Goal: Transaction & Acquisition: Purchase product/service

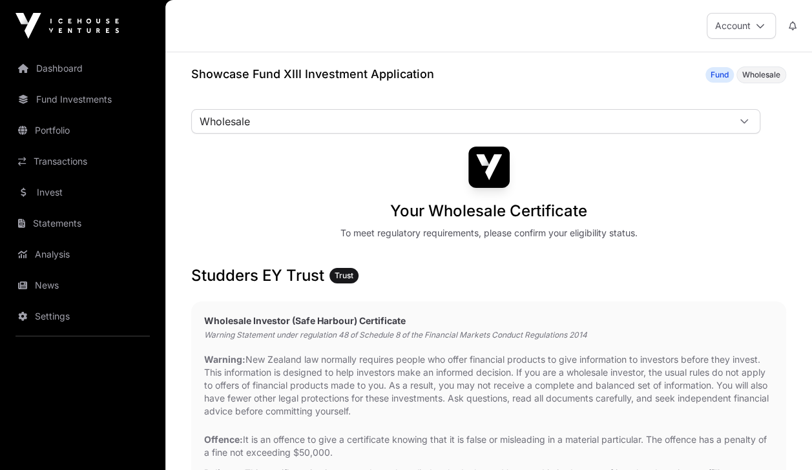
click at [75, 21] on img at bounding box center [66, 26] width 103 height 26
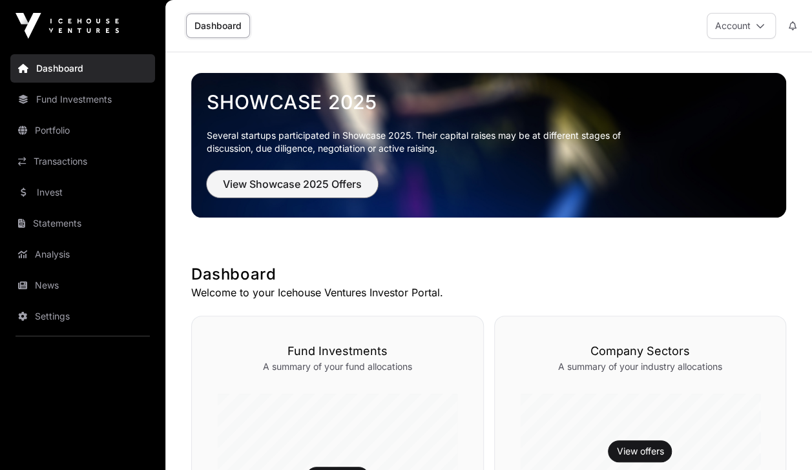
click at [280, 196] on button "View Showcase 2025 Offers" at bounding box center [292, 183] width 171 height 27
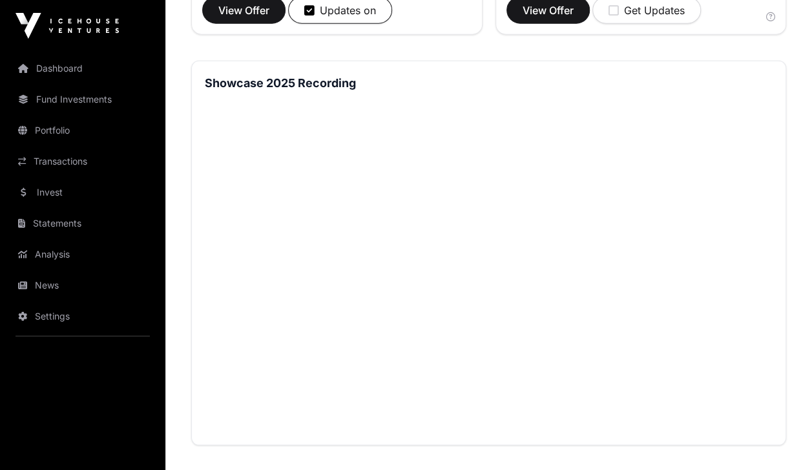
scroll to position [1640, 0]
click at [56, 201] on link "Invest" at bounding box center [82, 192] width 145 height 28
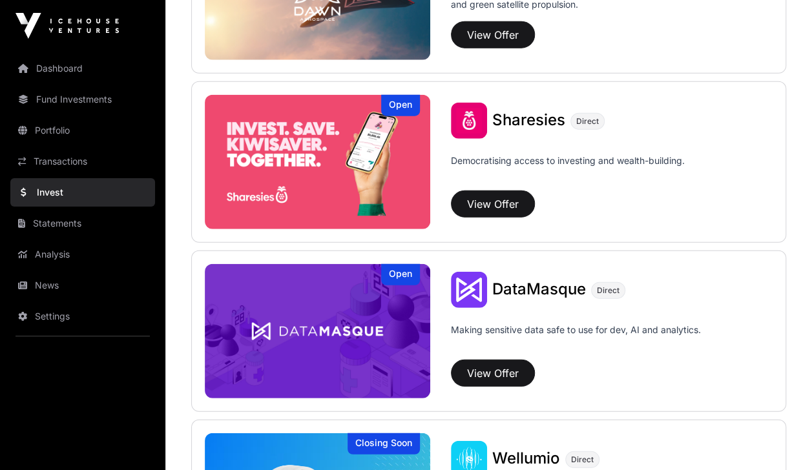
scroll to position [1608, 0]
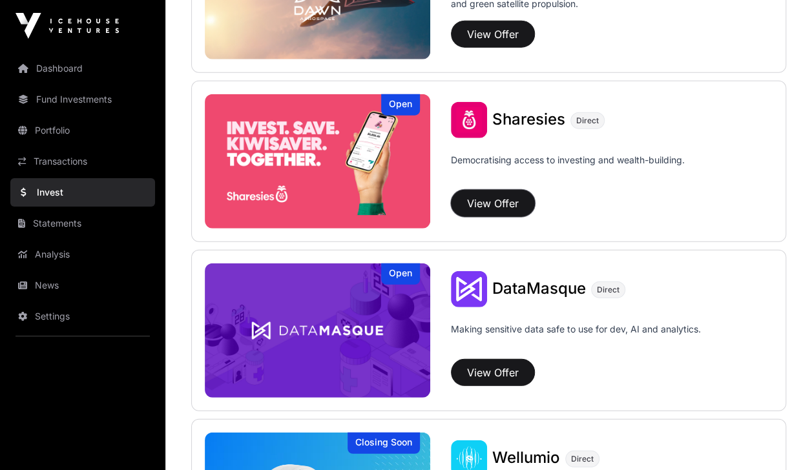
click at [501, 194] on button "View Offer" at bounding box center [493, 203] width 84 height 27
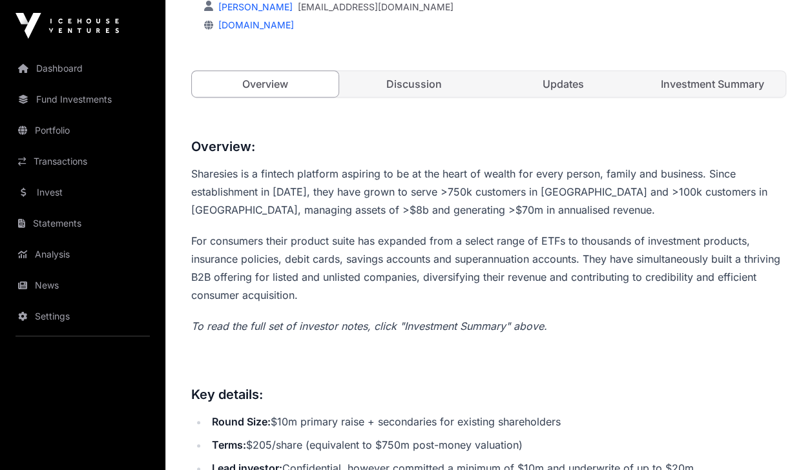
scroll to position [343, 0]
click at [568, 85] on link "Updates" at bounding box center [563, 85] width 147 height 26
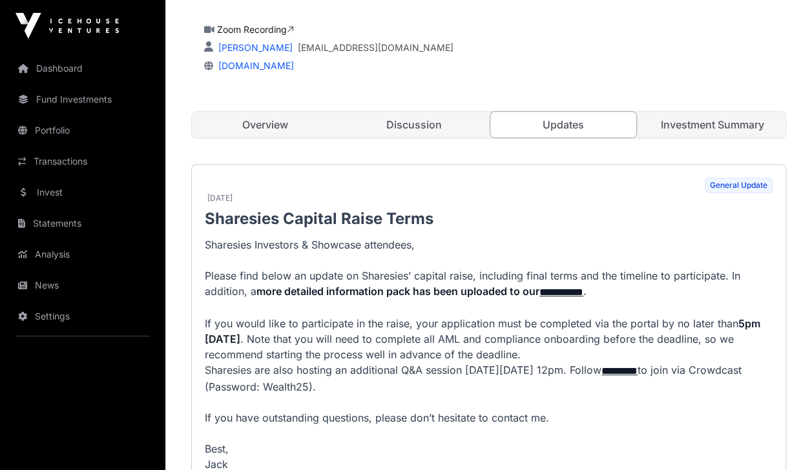
scroll to position [300, 0]
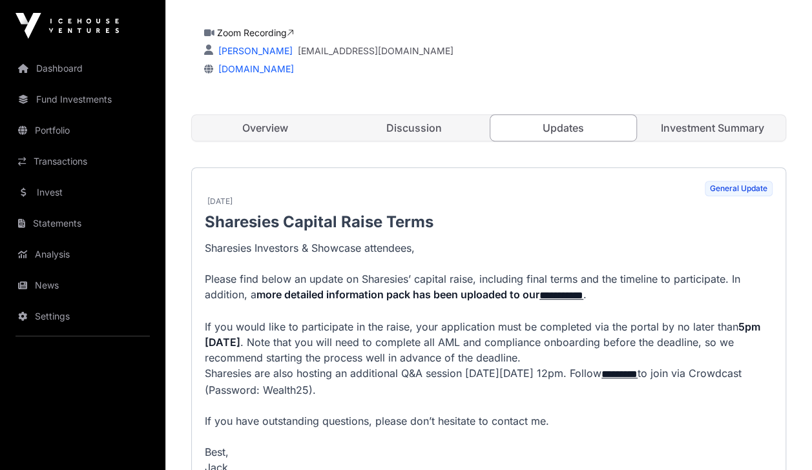
click at [718, 119] on link "Investment Summary" at bounding box center [712, 128] width 147 height 26
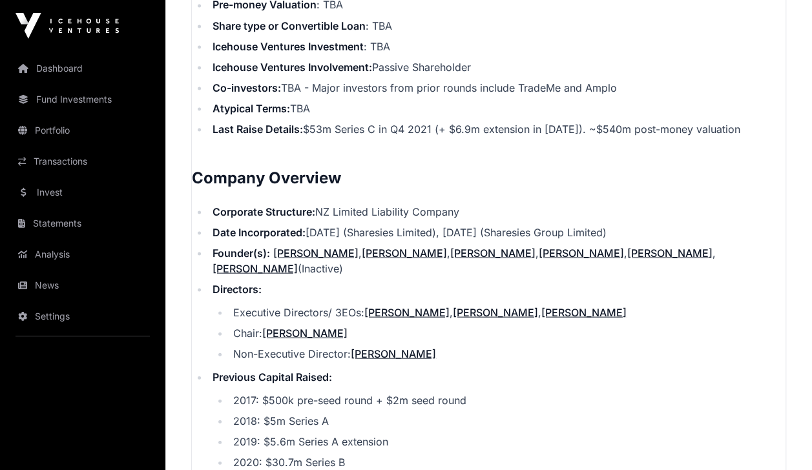
scroll to position [1203, 0]
click at [68, 183] on link "Invest" at bounding box center [82, 192] width 145 height 28
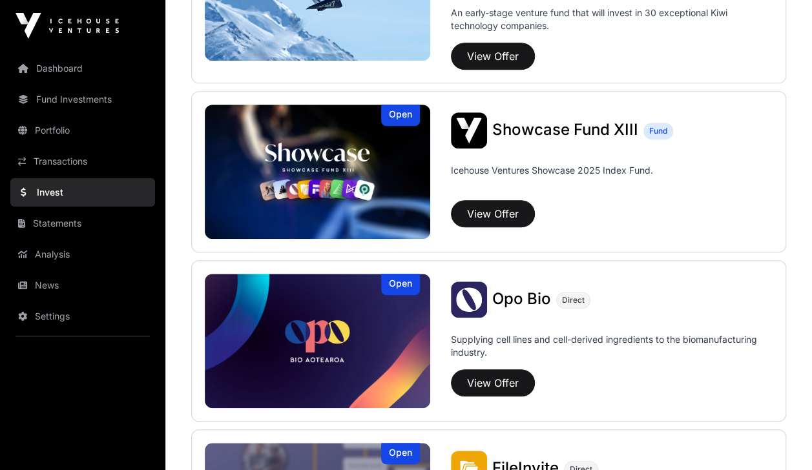
scroll to position [422, 0]
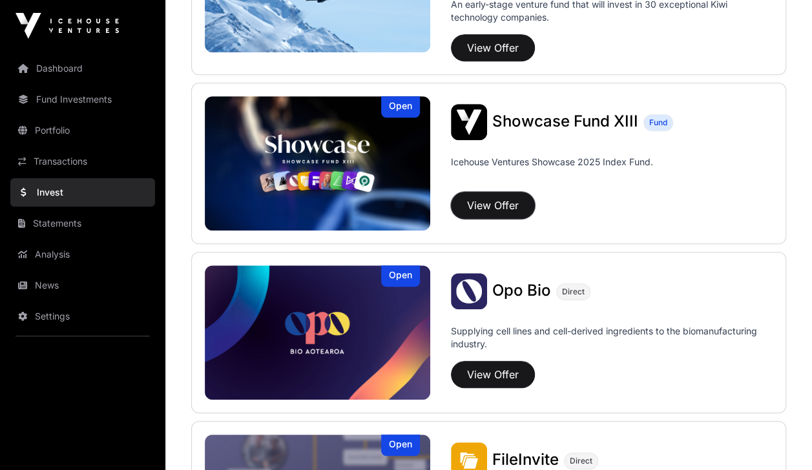
click at [498, 204] on button "View Offer" at bounding box center [493, 205] width 84 height 27
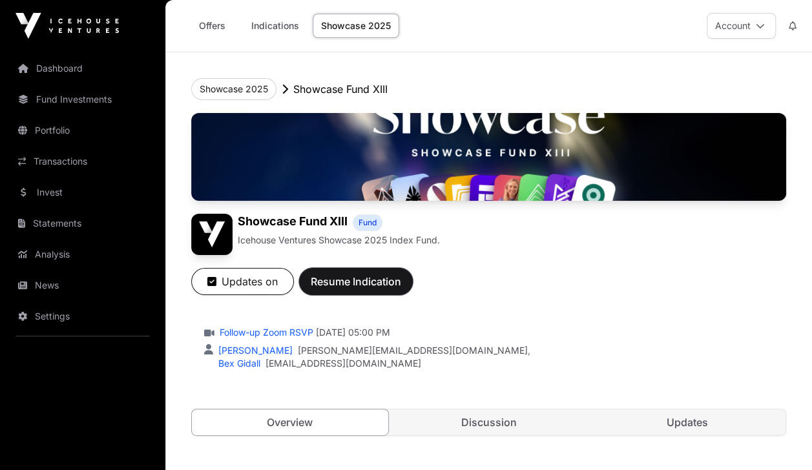
click at [381, 283] on span "Resume Indication" at bounding box center [356, 281] width 90 height 15
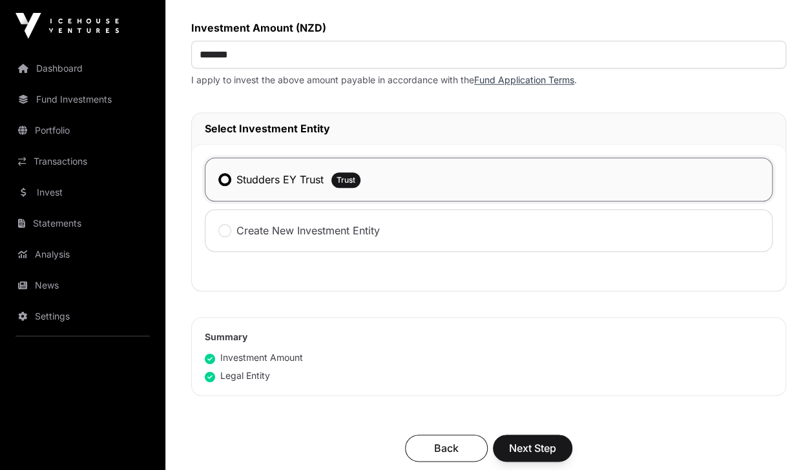
scroll to position [735, 0]
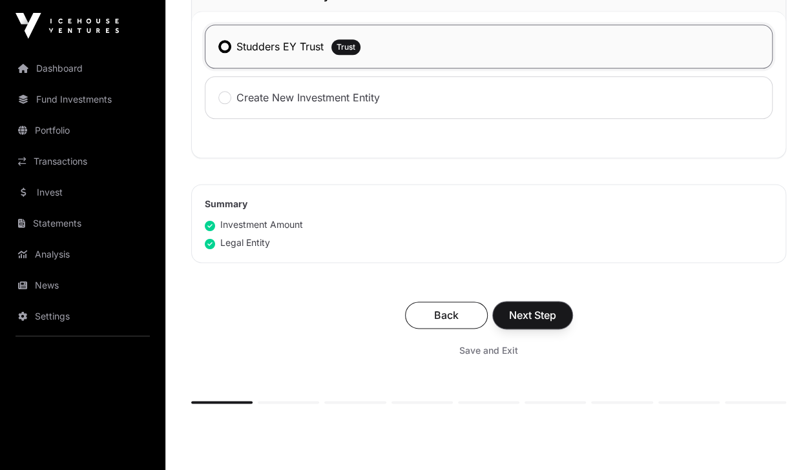
click at [526, 312] on span "Next Step" at bounding box center [532, 314] width 47 height 15
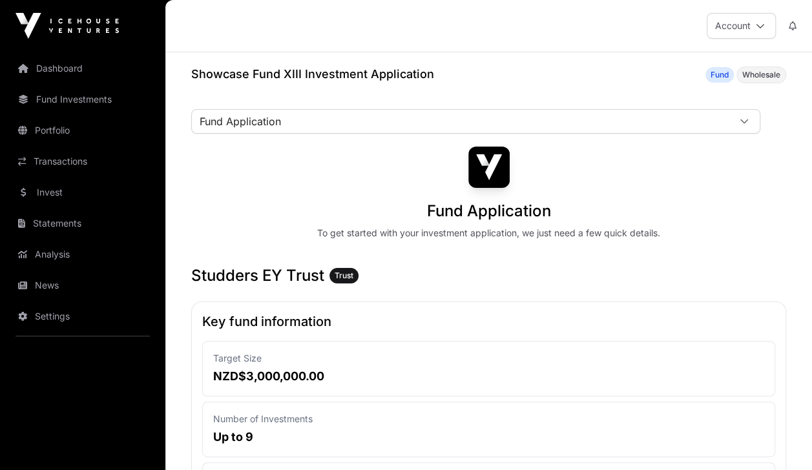
click at [77, 178] on link "Invest" at bounding box center [82, 192] width 145 height 28
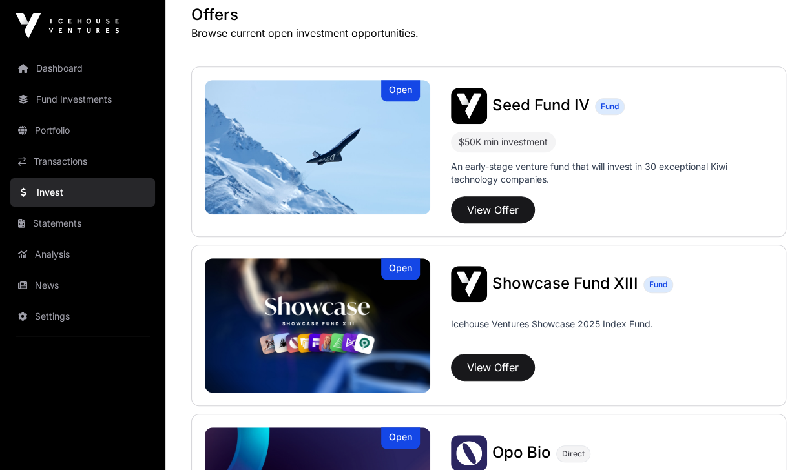
scroll to position [274, 0]
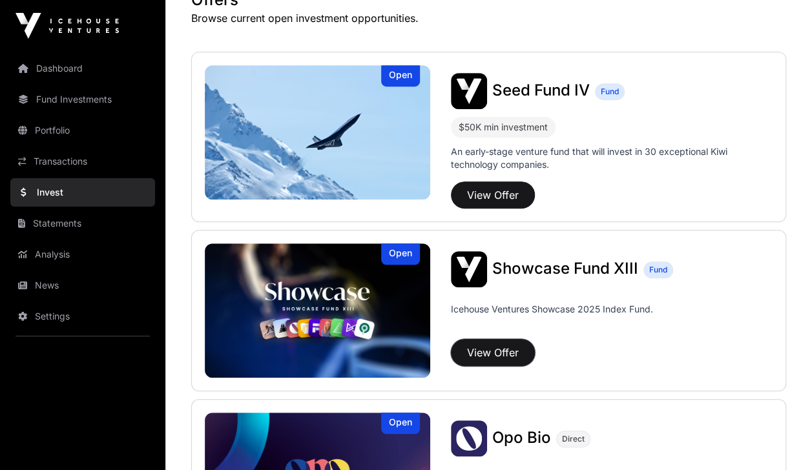
click at [492, 346] on button "View Offer" at bounding box center [493, 352] width 84 height 27
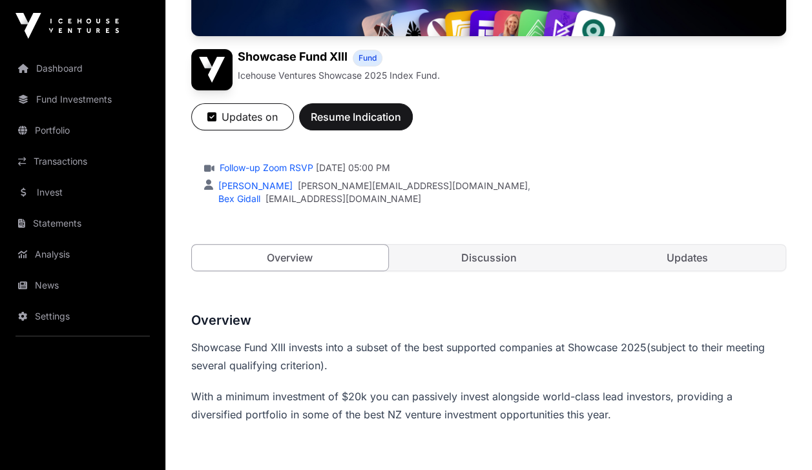
scroll to position [138, 0]
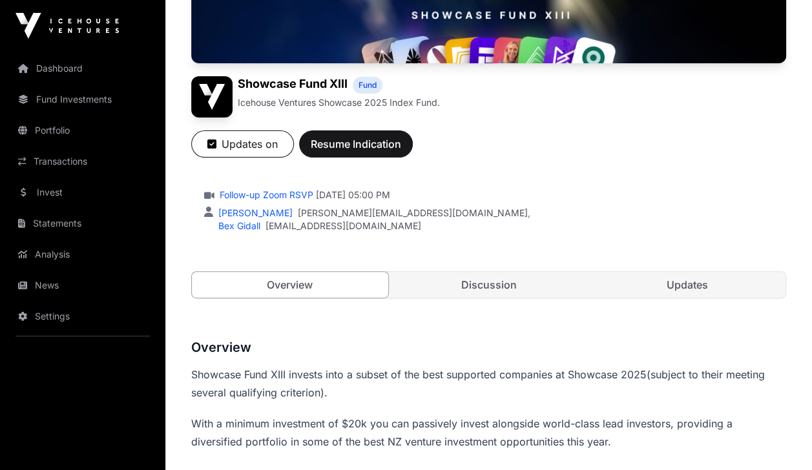
click at [461, 306] on div "Showcase Fund XIII Fund Icehouse Ventures Showcase 2025 Index Fund. Updates on …" at bounding box center [488, 149] width 595 height 349
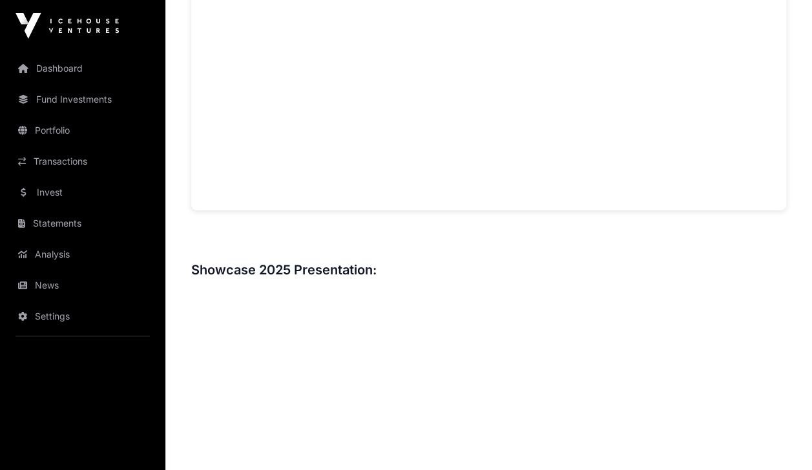
scroll to position [1267, 0]
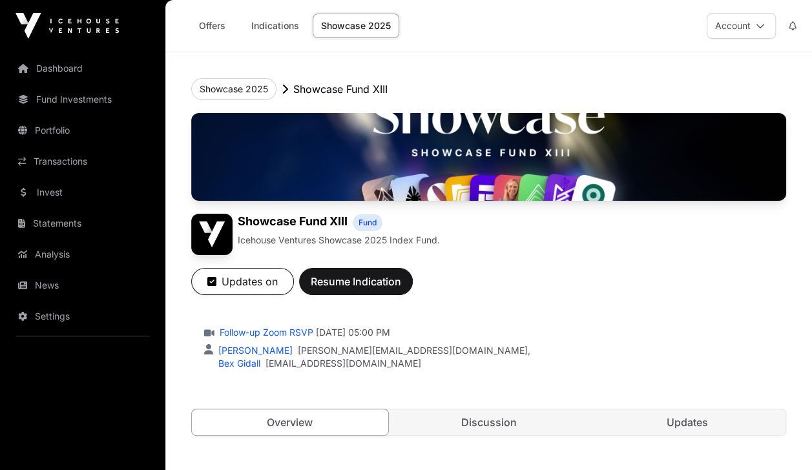
click at [61, 196] on link "Invest" at bounding box center [82, 192] width 145 height 28
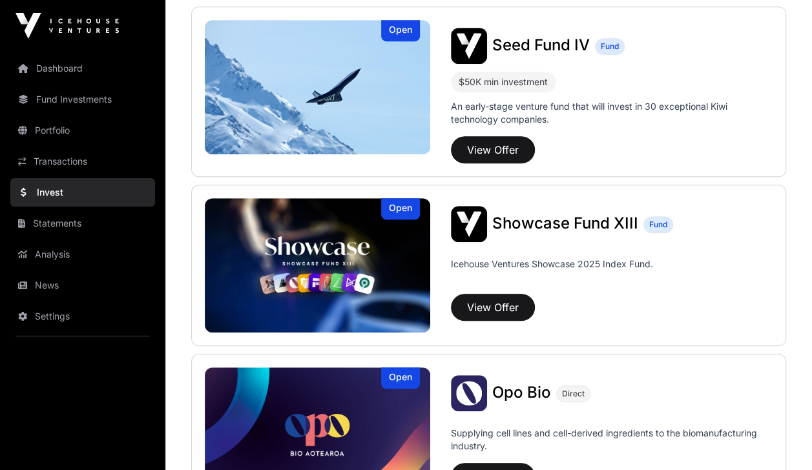
scroll to position [320, 0]
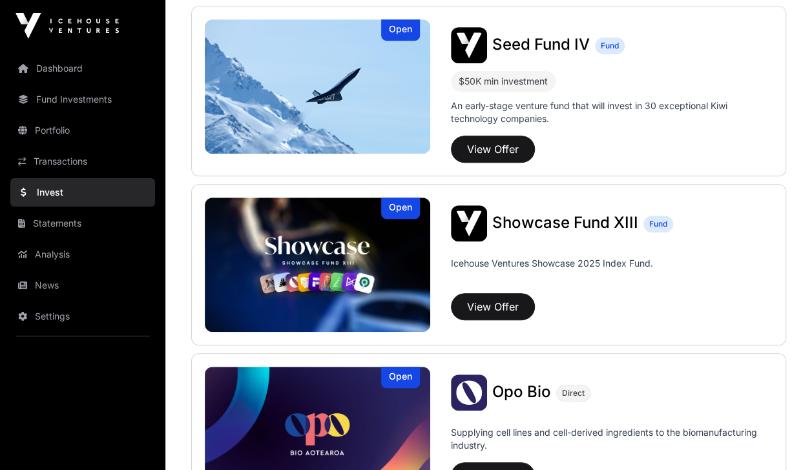
click at [393, 261] on img at bounding box center [317, 265] width 225 height 134
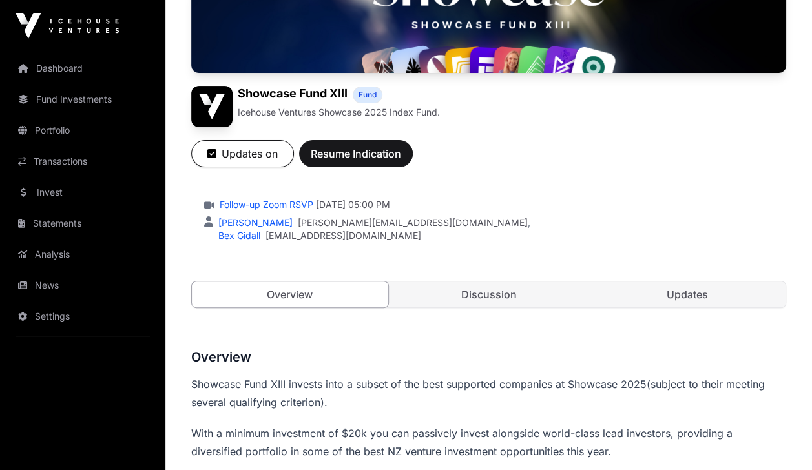
scroll to position [129, 0]
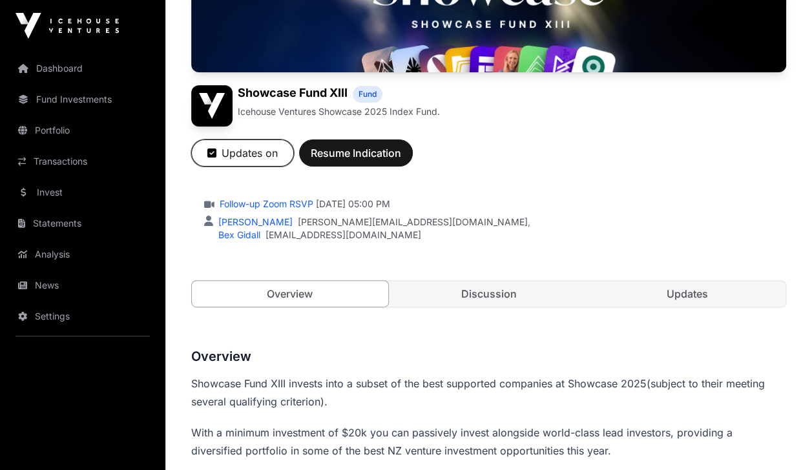
click at [245, 149] on button "Updates on" at bounding box center [242, 152] width 103 height 27
click at [253, 149] on button "Get Updates" at bounding box center [244, 152] width 107 height 27
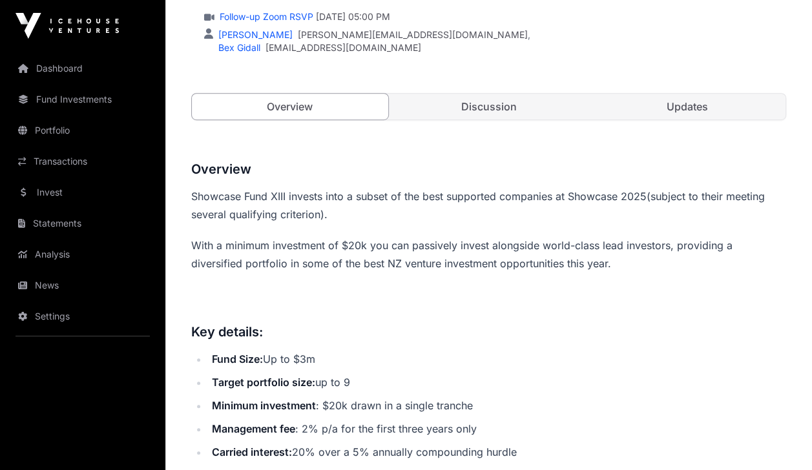
scroll to position [317, 0]
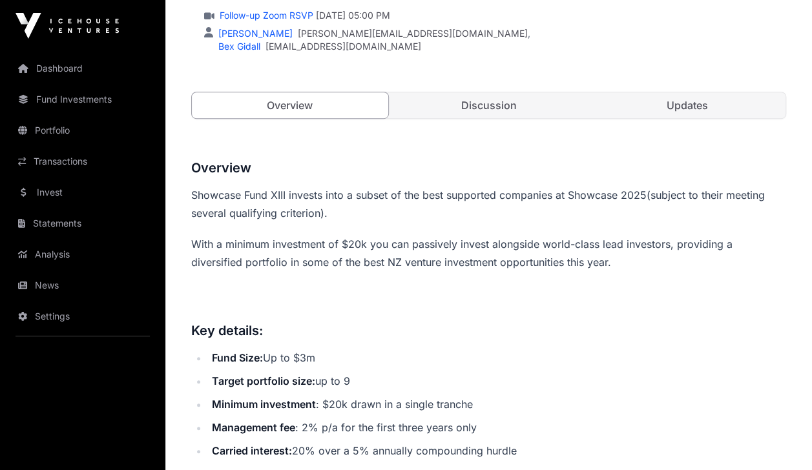
click at [683, 94] on link "Updates" at bounding box center [687, 105] width 196 height 26
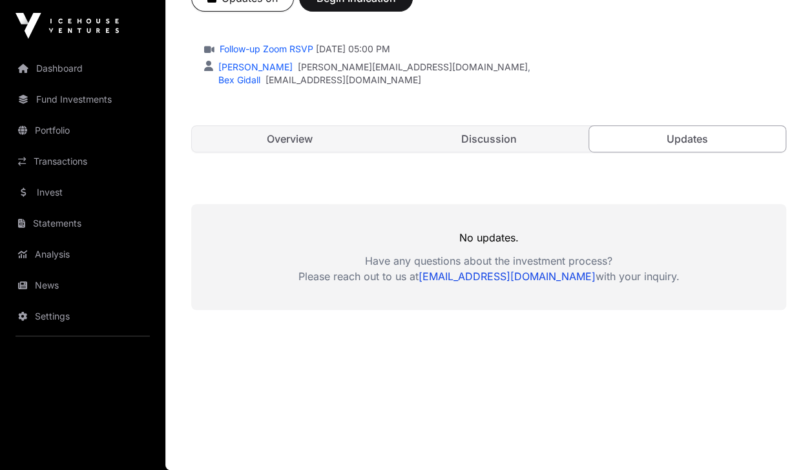
scroll to position [282, 0]
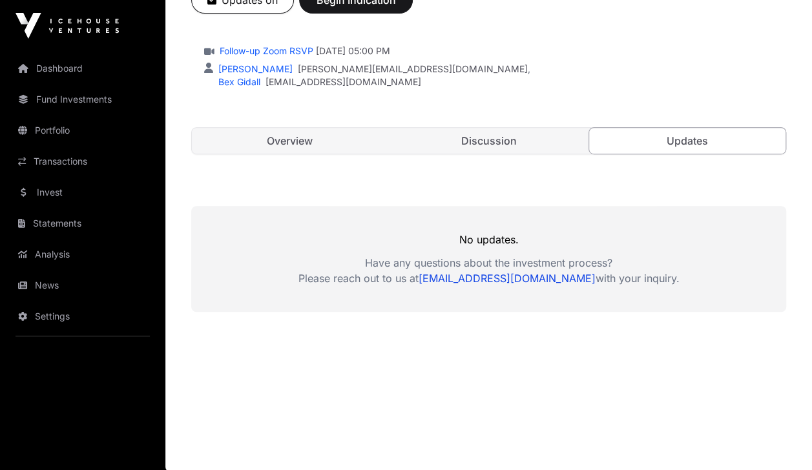
click at [356, 133] on link "Overview" at bounding box center [290, 141] width 196 height 26
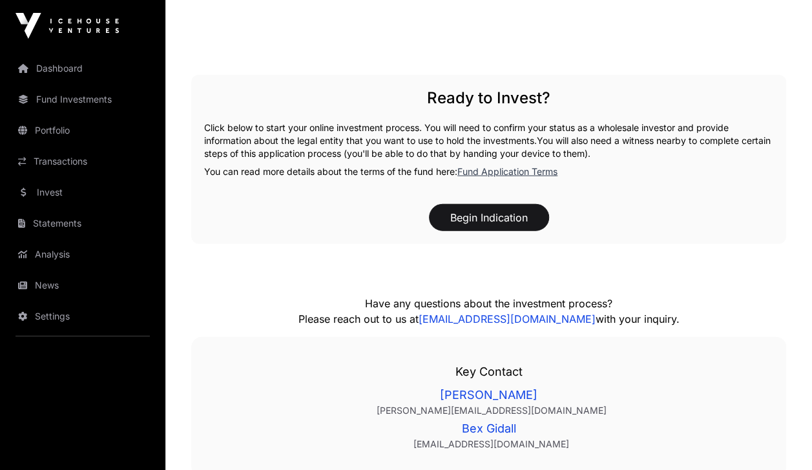
scroll to position [1578, 0]
click at [33, 198] on link "Invest" at bounding box center [82, 192] width 145 height 28
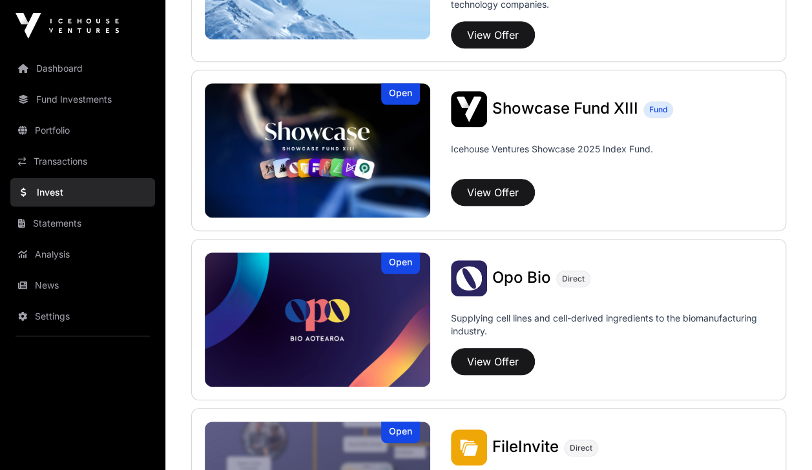
scroll to position [435, 0]
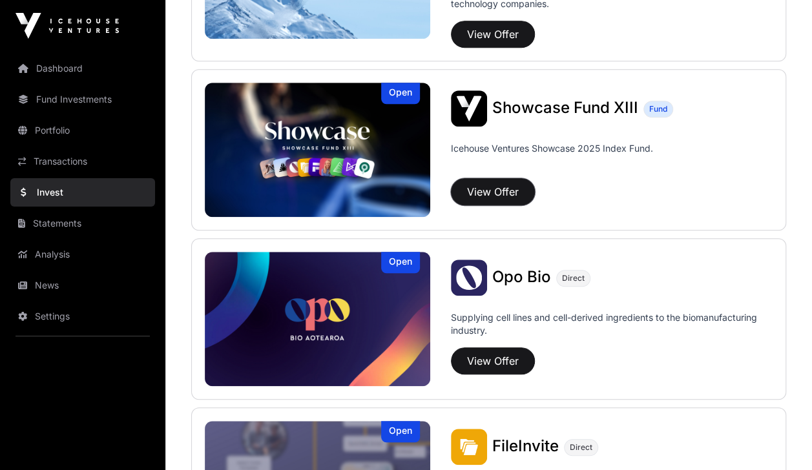
click at [487, 196] on button "View Offer" at bounding box center [493, 191] width 84 height 27
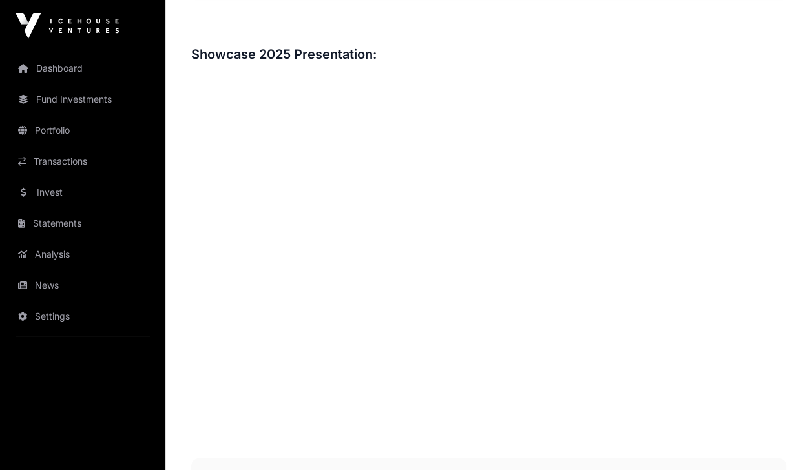
scroll to position [1220, 0]
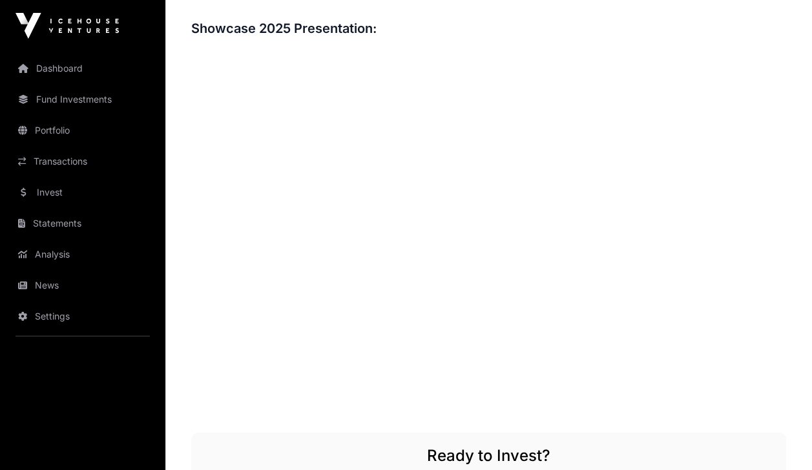
click at [80, 186] on link "Invest" at bounding box center [82, 192] width 145 height 28
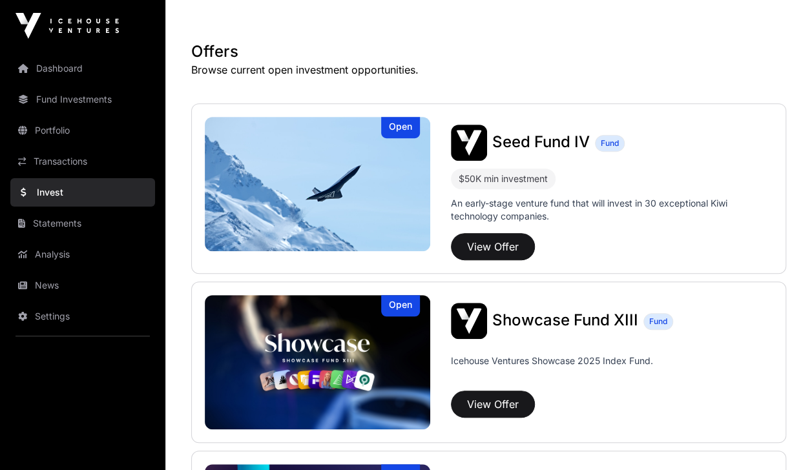
scroll to position [224, 0]
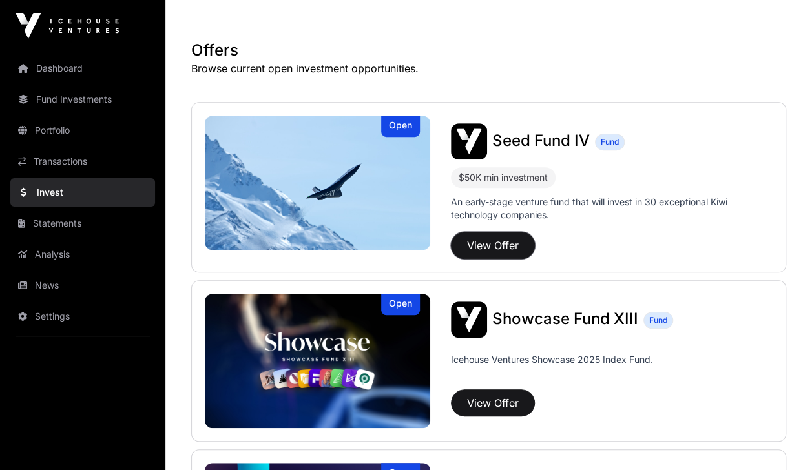
click at [501, 234] on button "View Offer" at bounding box center [493, 245] width 84 height 27
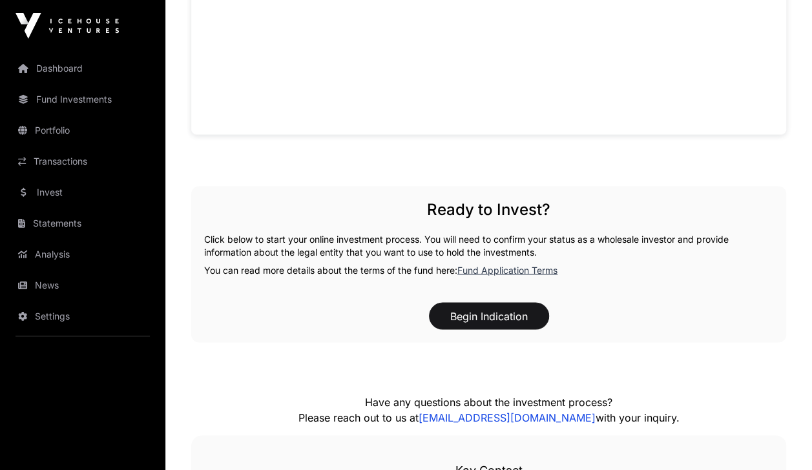
scroll to position [1017, 0]
click at [506, 270] on link "Fund Application Terms" at bounding box center [507, 268] width 100 height 11
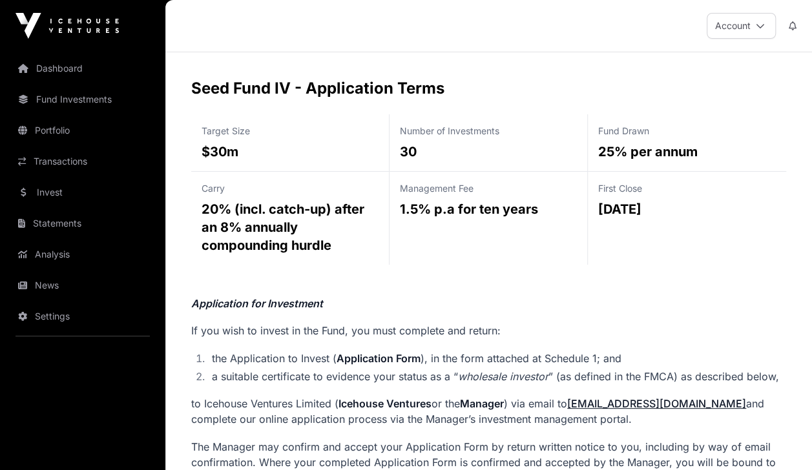
click at [98, 93] on link "Fund Investments" at bounding box center [82, 99] width 145 height 28
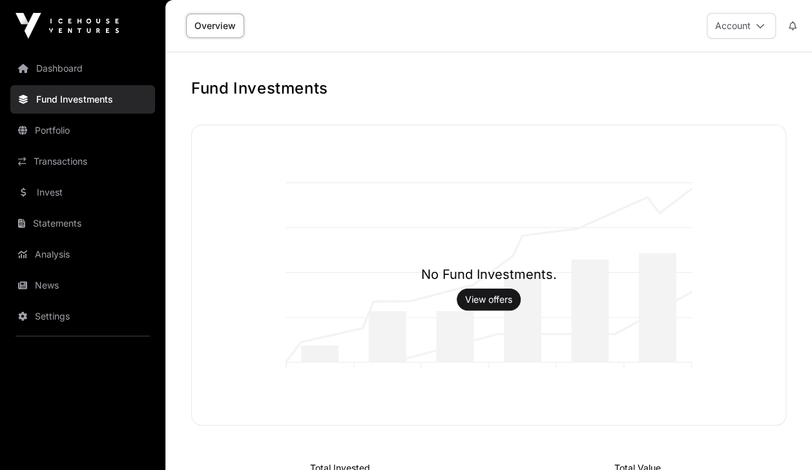
scroll to position [225, 0]
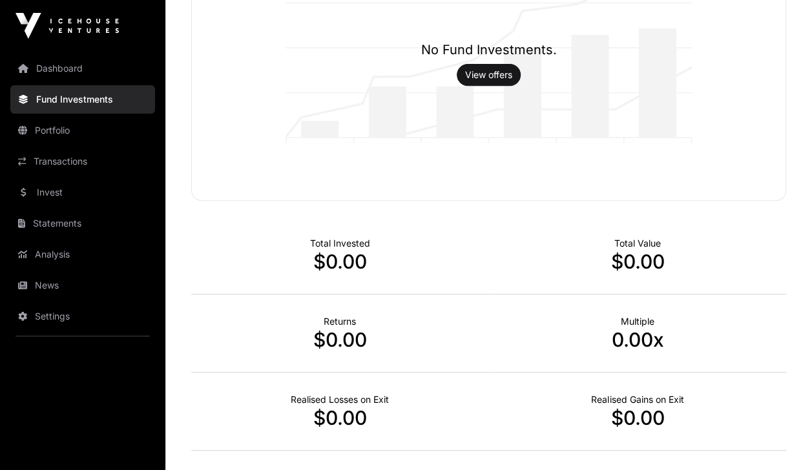
click at [501, 75] on link "View offers" at bounding box center [488, 74] width 47 height 13
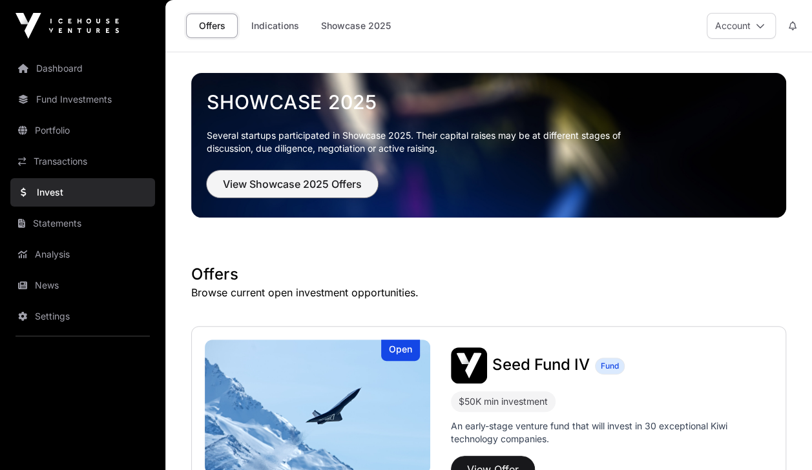
click at [333, 182] on span "View Showcase 2025 Offers" at bounding box center [292, 183] width 139 height 15
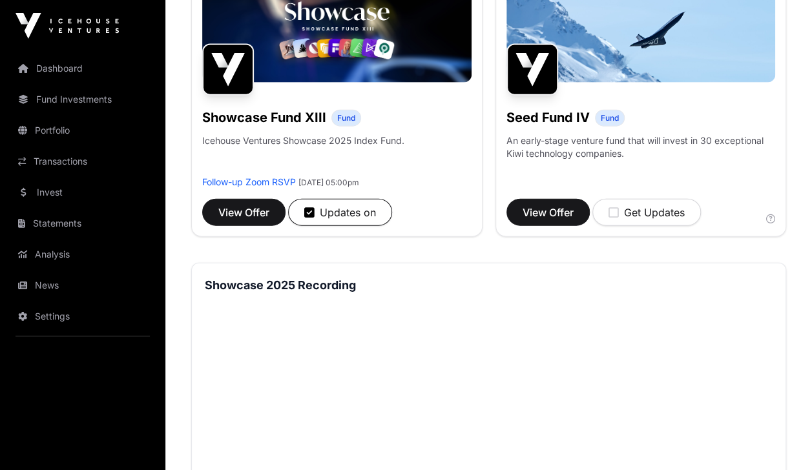
scroll to position [1445, 0]
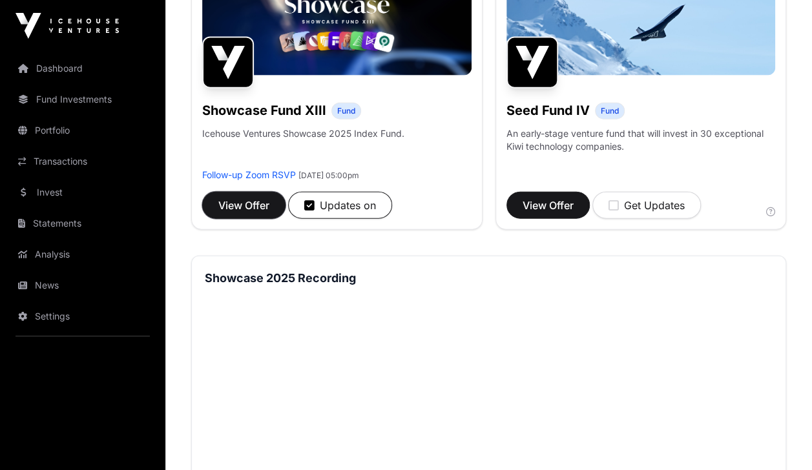
click at [251, 219] on button "View Offer" at bounding box center [243, 205] width 83 height 27
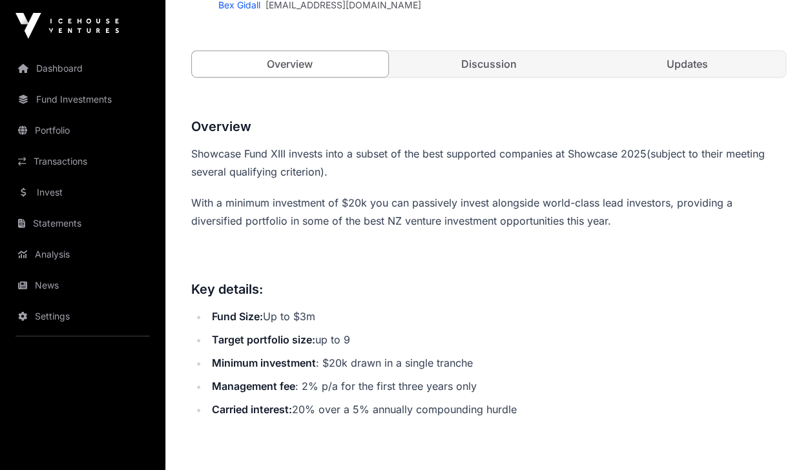
scroll to position [359, 0]
click at [409, 307] on li "Fund Size: Up to $3m" at bounding box center [497, 316] width 578 height 18
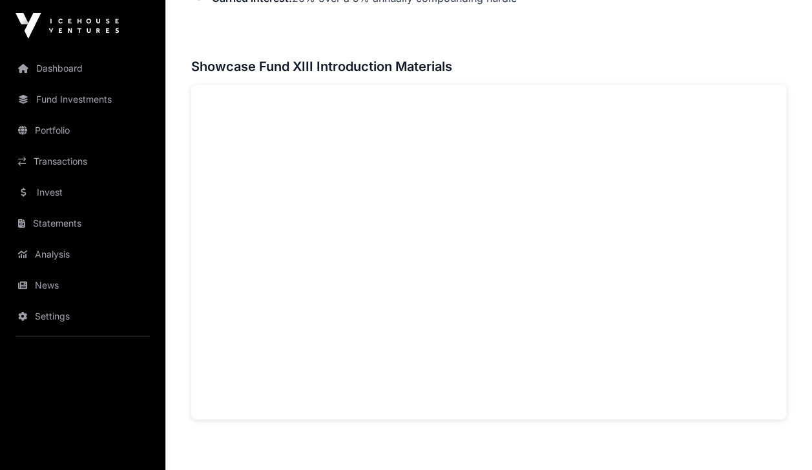
scroll to position [798, 0]
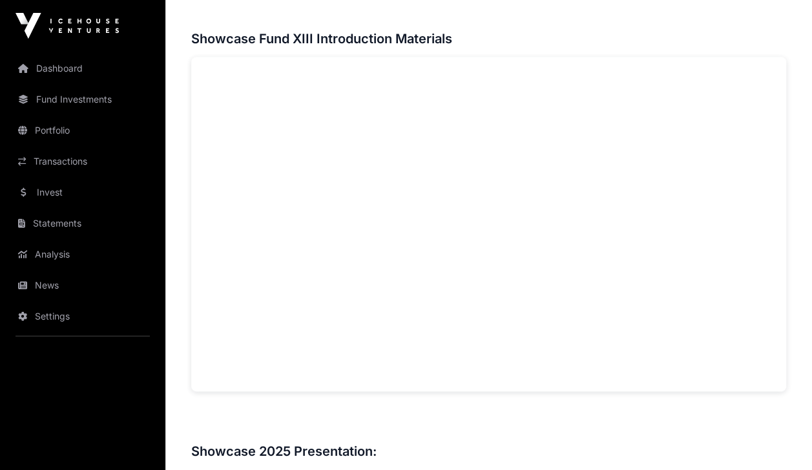
click at [34, 188] on link "Invest" at bounding box center [82, 192] width 145 height 28
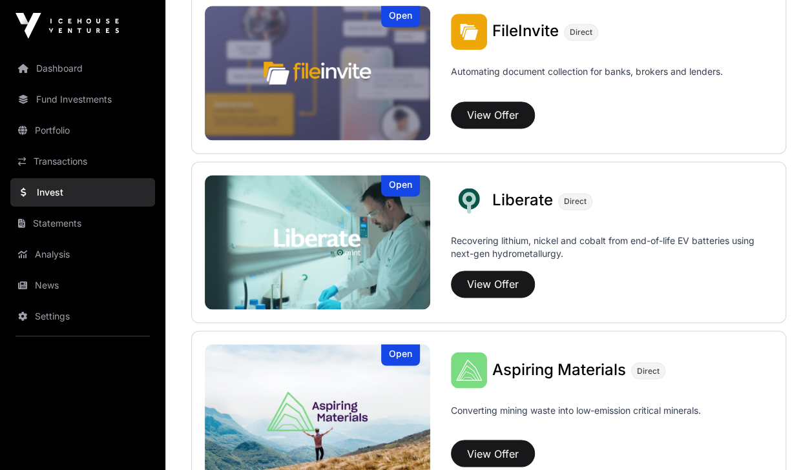
scroll to position [851, 0]
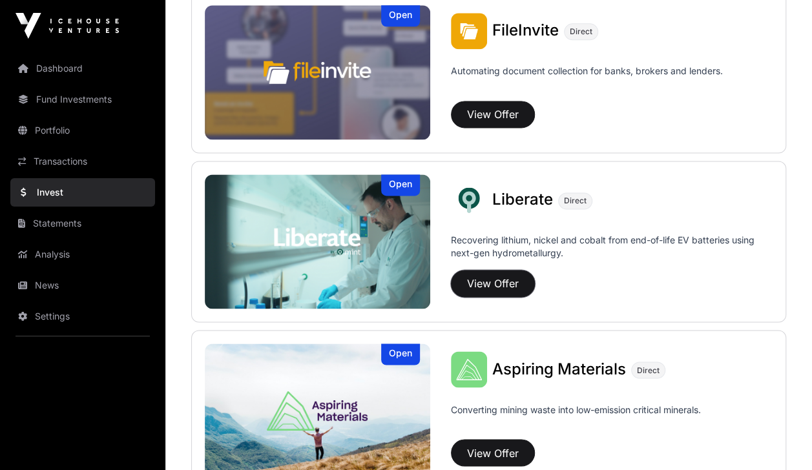
click at [495, 287] on button "View Offer" at bounding box center [493, 283] width 84 height 27
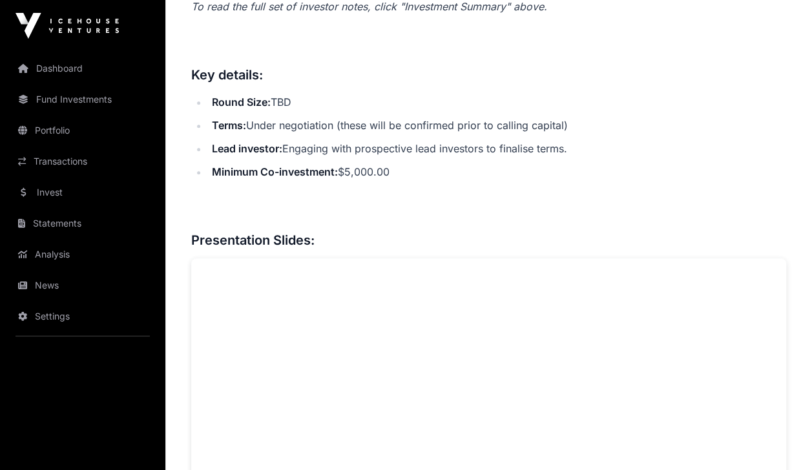
scroll to position [736, 0]
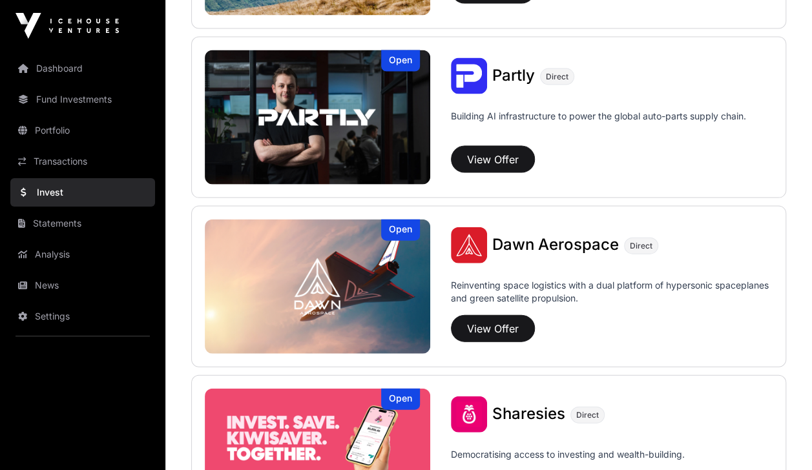
scroll to position [1314, 0]
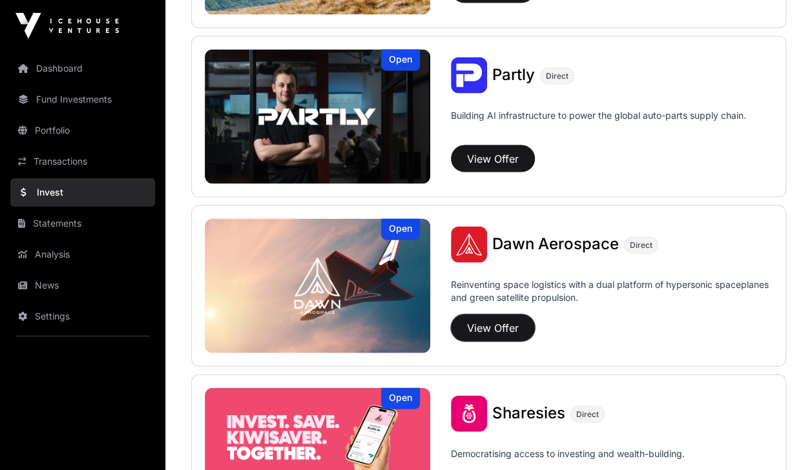
click at [500, 319] on button "View Offer" at bounding box center [493, 328] width 84 height 27
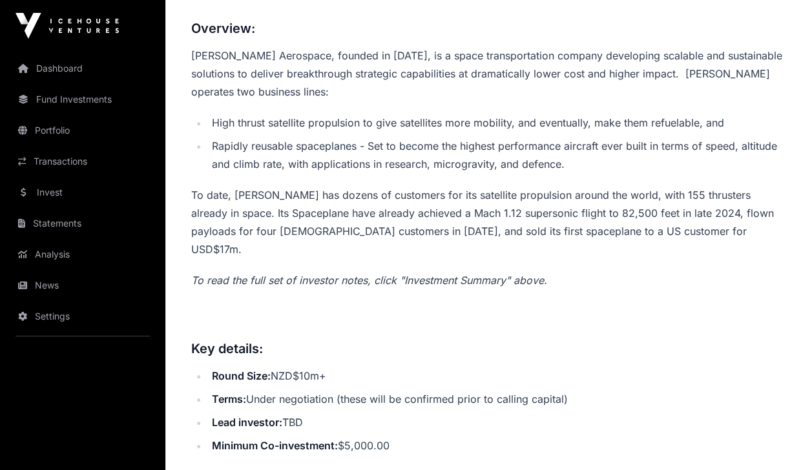
scroll to position [462, 0]
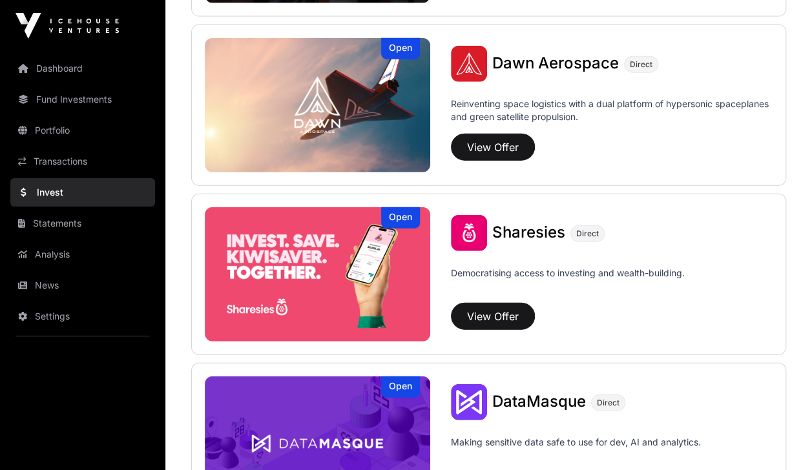
scroll to position [1496, 0]
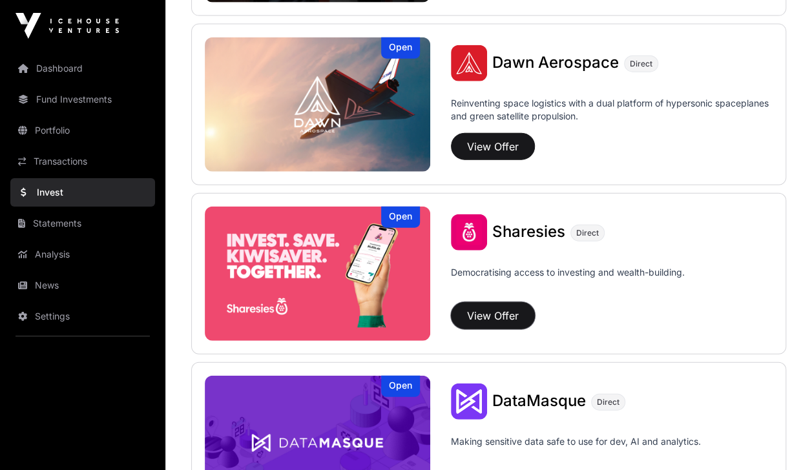
click at [488, 309] on button "View Offer" at bounding box center [493, 315] width 84 height 27
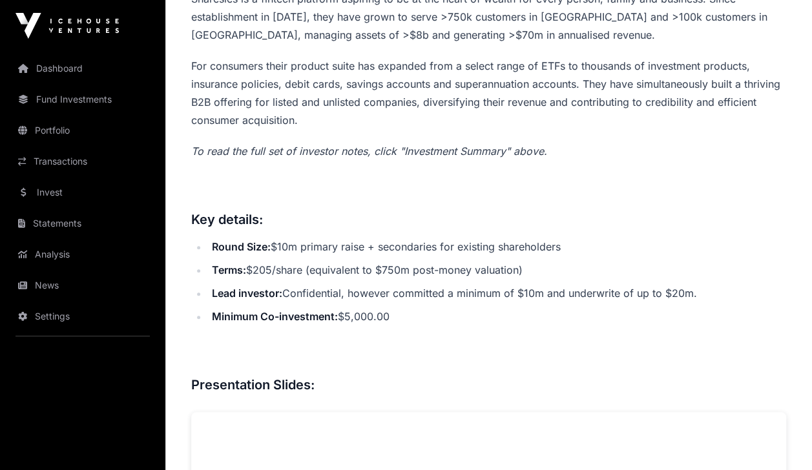
scroll to position [527, 0]
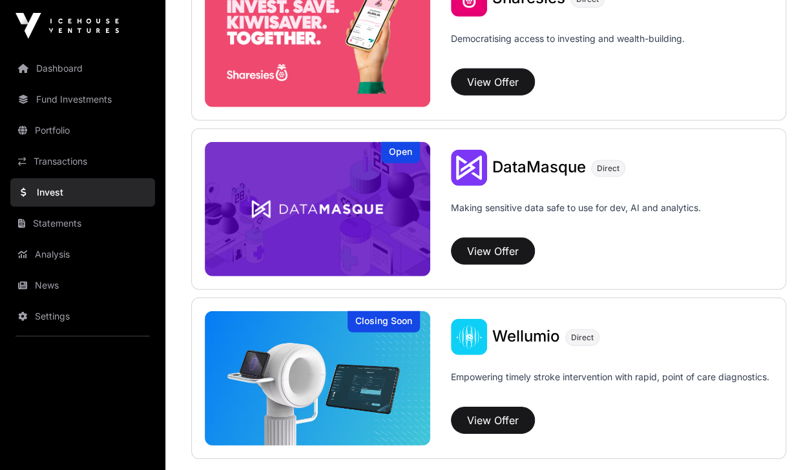
scroll to position [1764, 0]
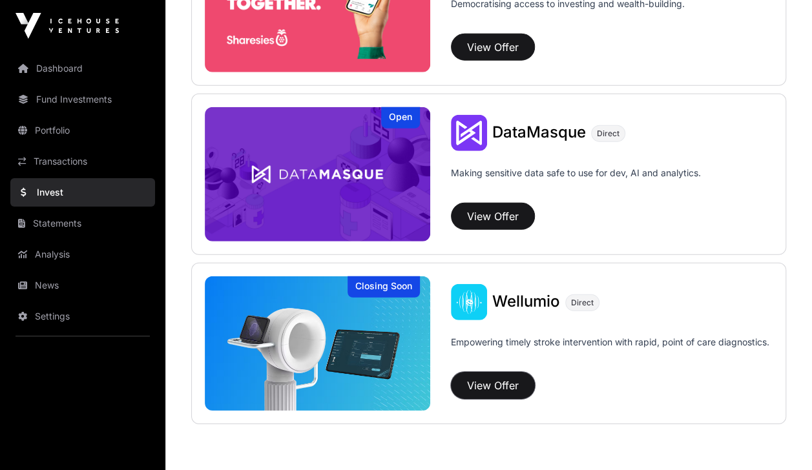
click at [486, 378] on button "View Offer" at bounding box center [493, 385] width 84 height 27
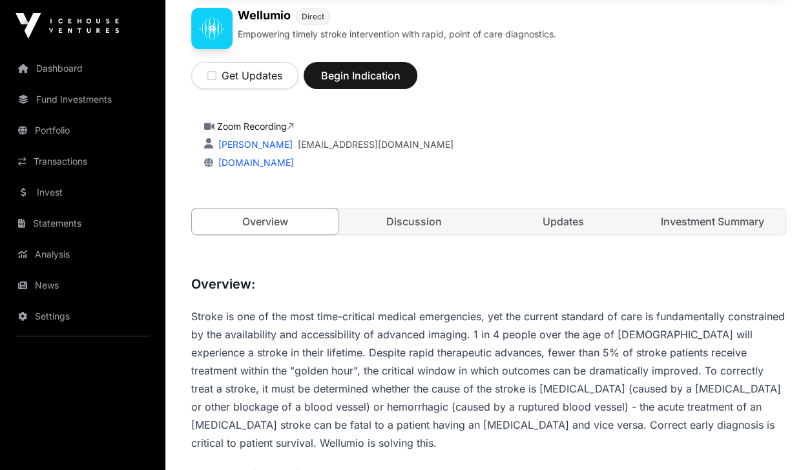
scroll to position [196, 0]
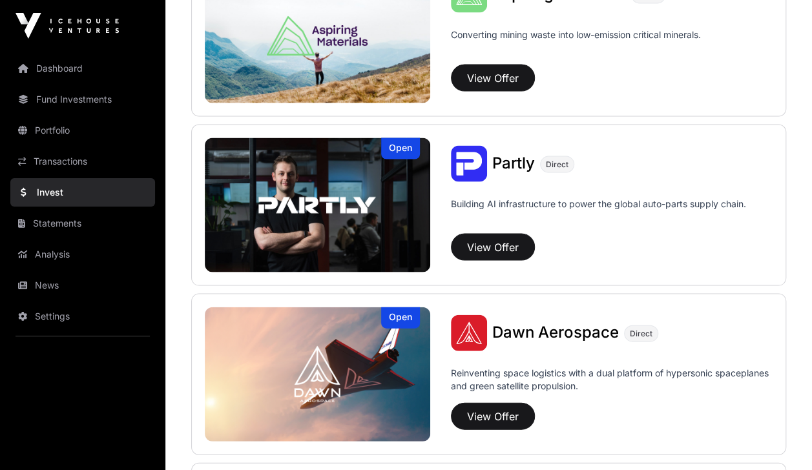
scroll to position [1224, 0]
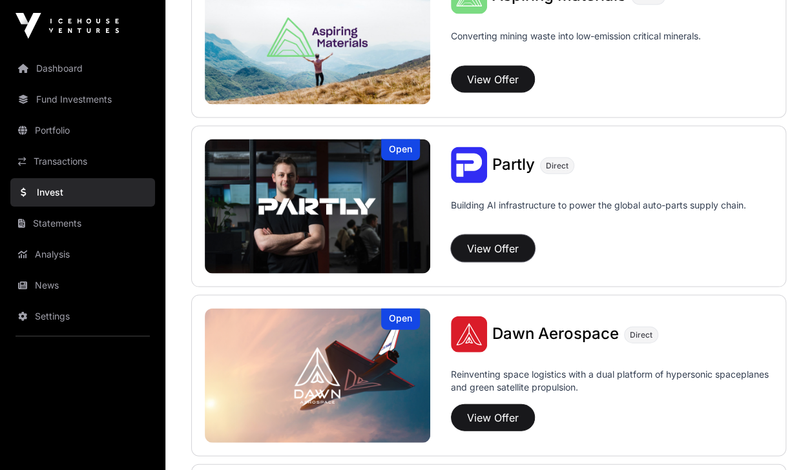
click at [486, 243] on button "View Offer" at bounding box center [493, 248] width 84 height 27
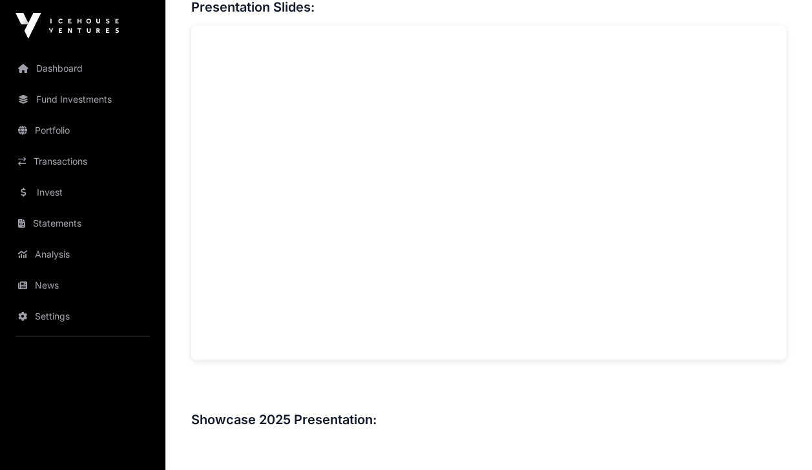
scroll to position [1157, 0]
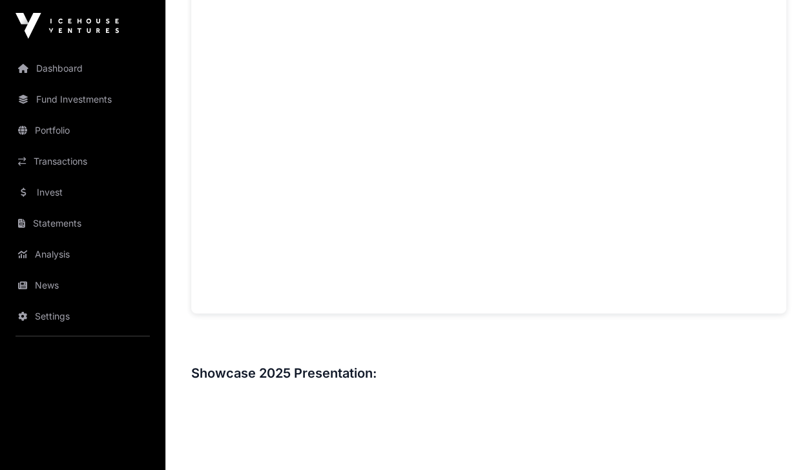
click at [48, 199] on link "Invest" at bounding box center [82, 192] width 145 height 28
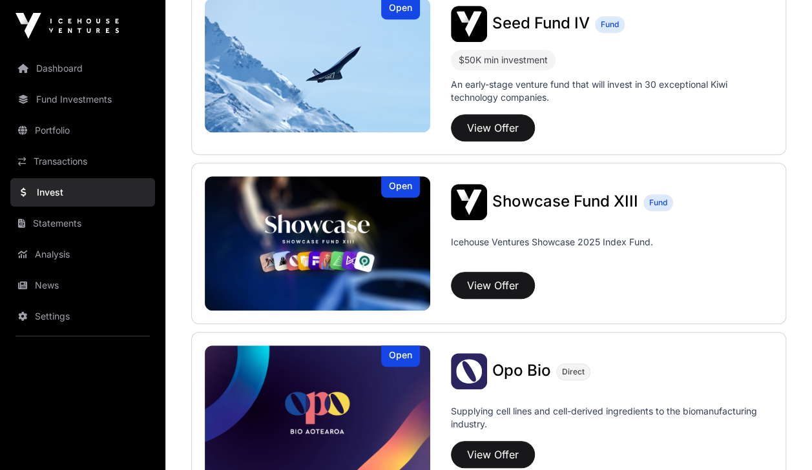
scroll to position [342, 0]
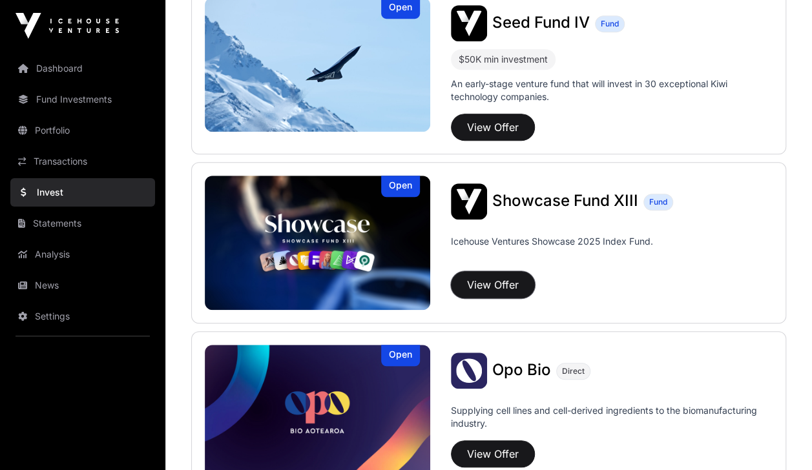
click at [482, 283] on button "View Offer" at bounding box center [493, 284] width 84 height 27
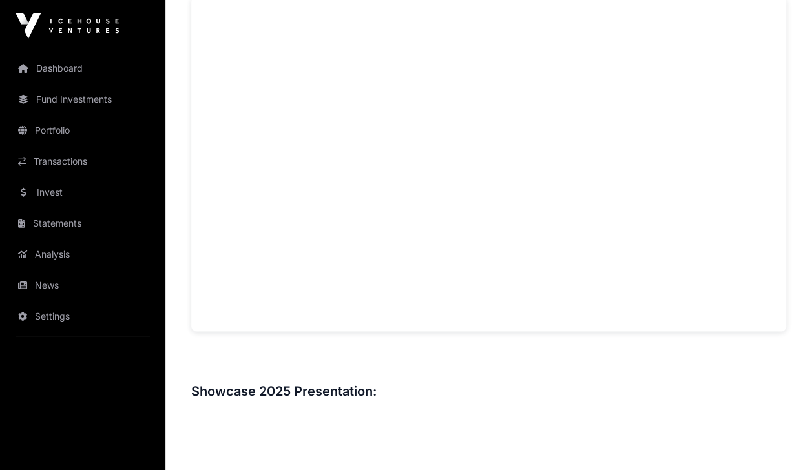
scroll to position [809, 0]
